Goal: Task Accomplishment & Management: Manage account settings

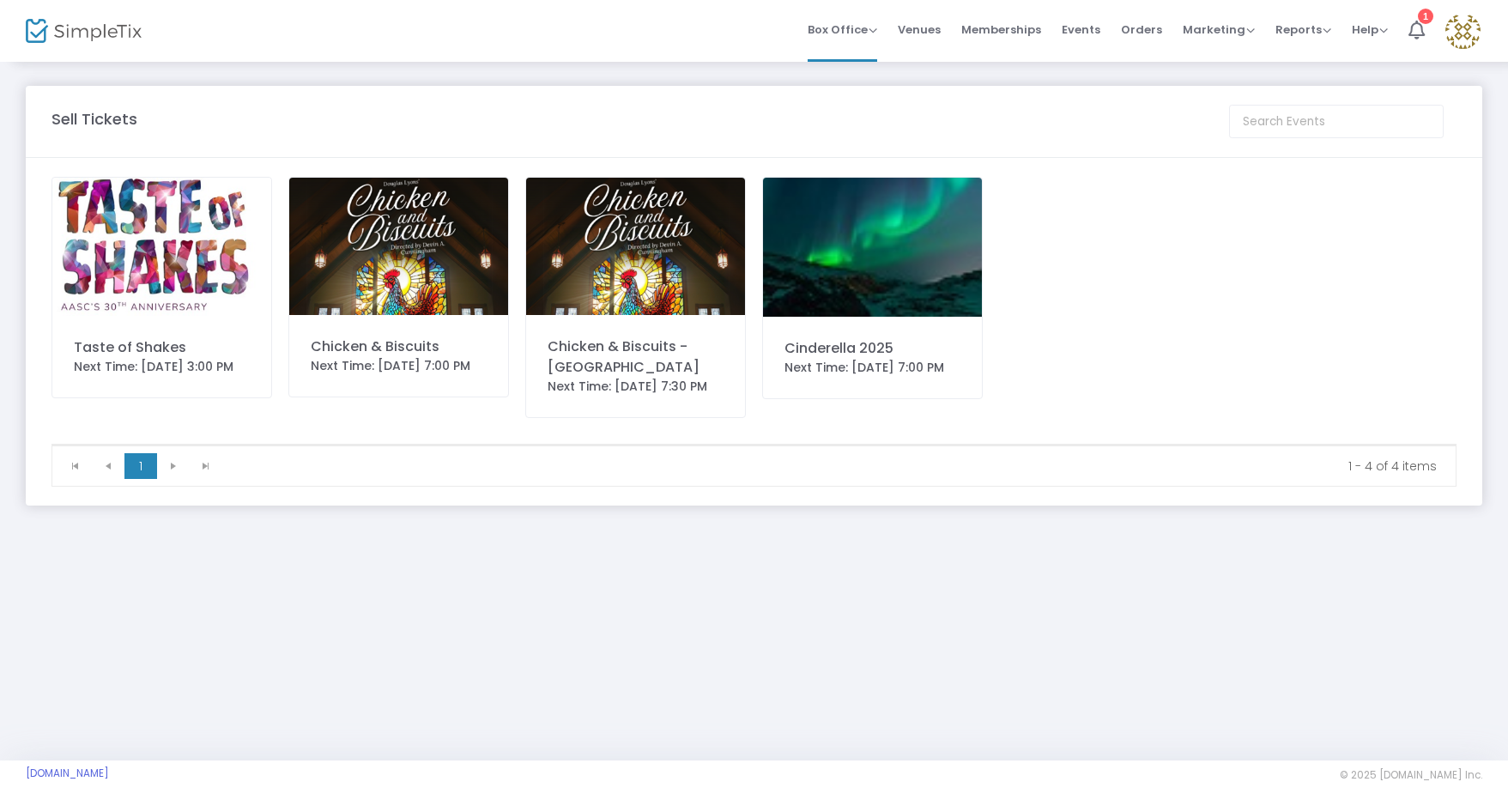
click at [427, 282] on img at bounding box center [398, 245] width 219 height 137
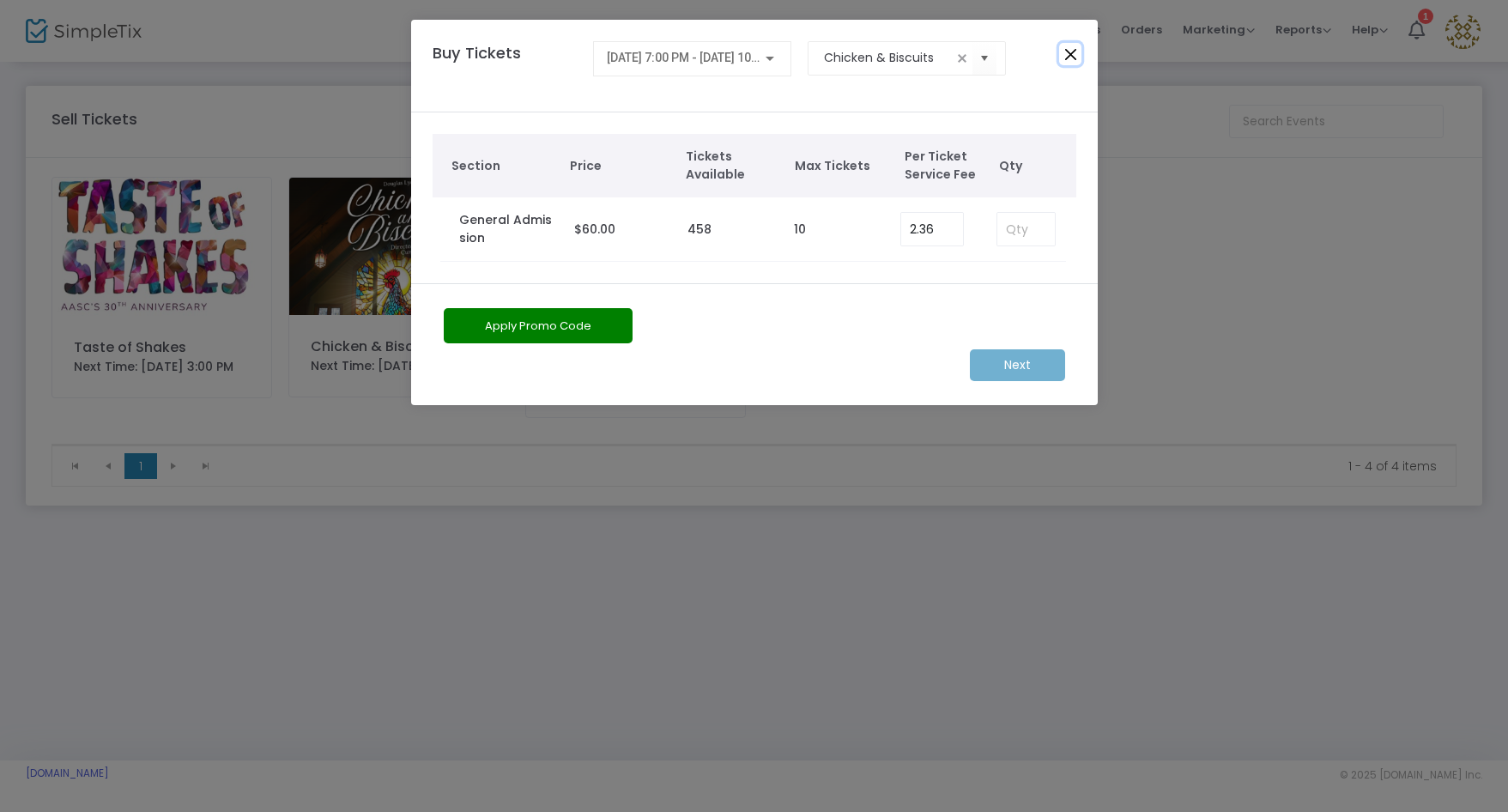
click at [1067, 55] on button "Close" at bounding box center [1071, 54] width 23 height 23
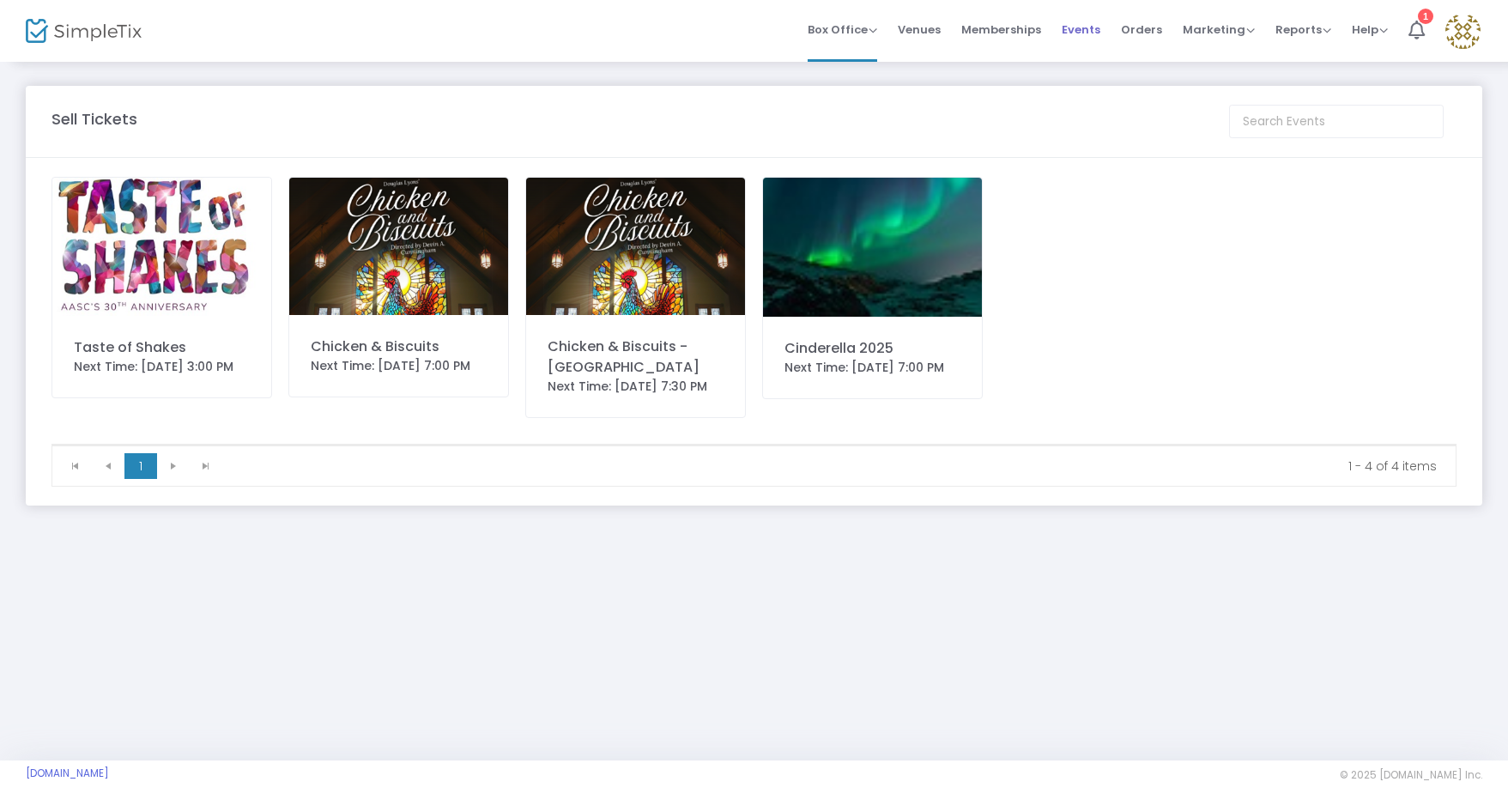
click at [1065, 26] on span "Events" at bounding box center [1081, 30] width 38 height 44
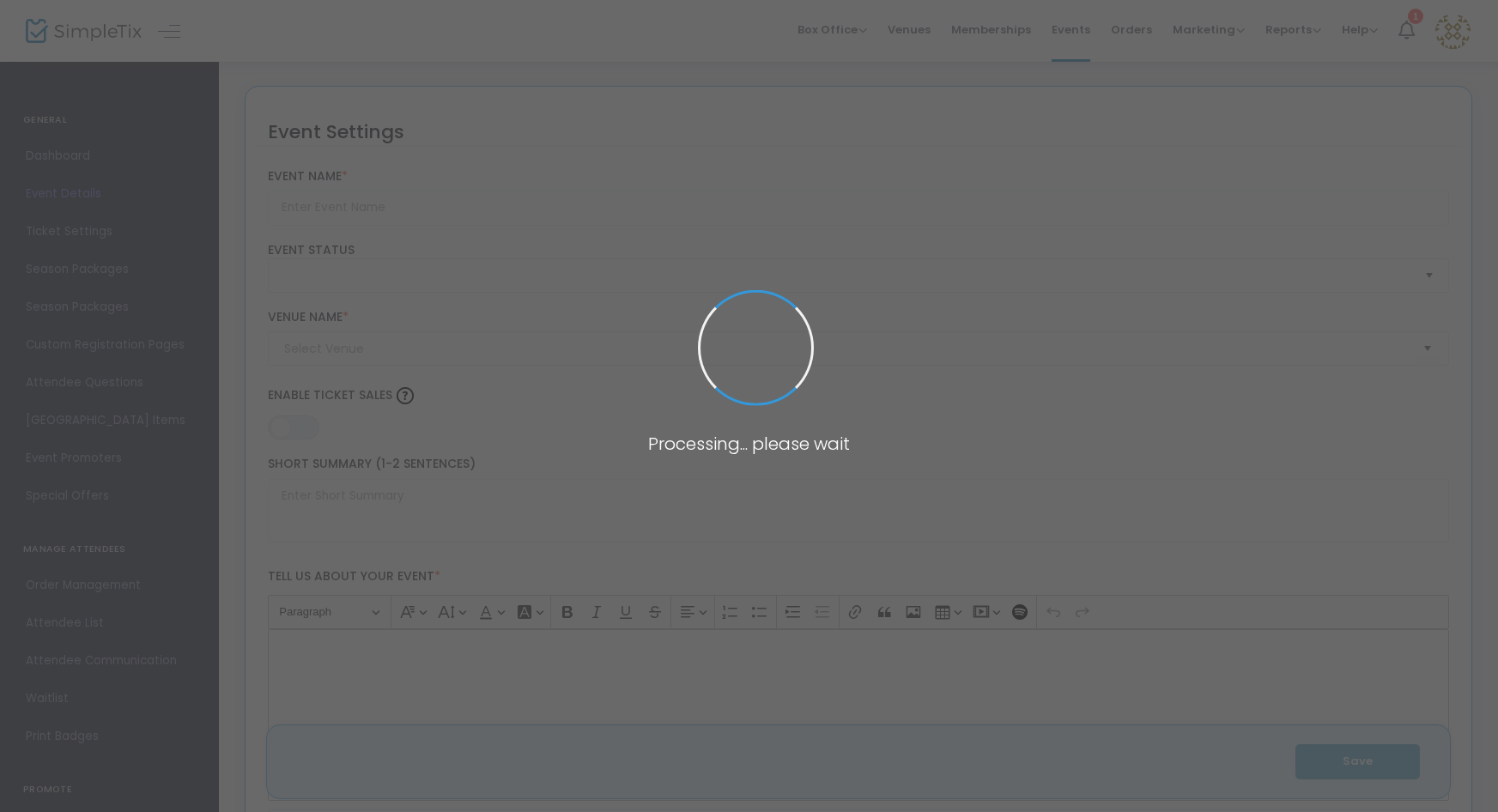
type input "Chicken & Biscuits"
type textarea "When [PERSON_NAME] travels up [PERSON_NAME], the [PERSON_NAME] family comes tog…"
type input "Buy Tickets"
type input "The Alcazar (The Alcazar)"
